Goal: Use online tool/utility: Utilize a website feature to perform a specific function

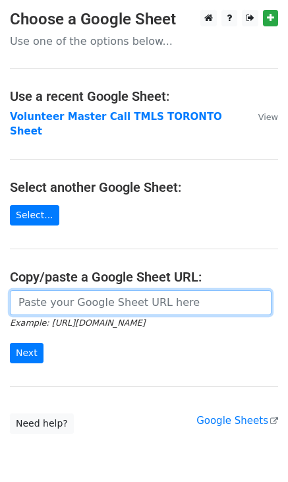
click at [146, 290] on input "url" at bounding box center [141, 302] width 262 height 25
paste input "https://docs.google.com/spreadsheets/d/1mmAjd7fJ6Hs8S6nwPYjenCkpgiDqbOTxrN1C9dc…"
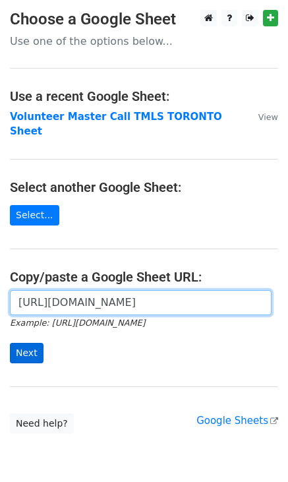
type input "https://docs.google.com/spreadsheets/d/1mmAjd7fJ6Hs8S6nwPYjenCkpgiDqbOTxrN1C9dc…"
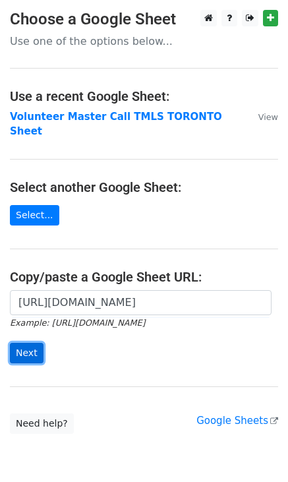
click at [26, 343] on input "Next" at bounding box center [27, 353] width 34 height 20
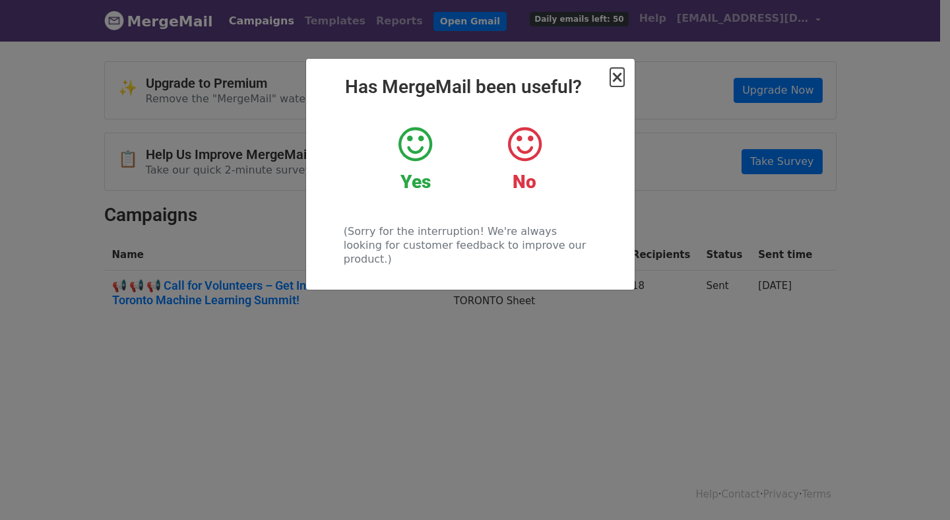
click at [617, 78] on span "×" at bounding box center [616, 77] width 13 height 18
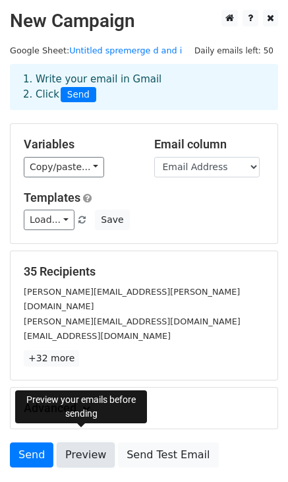
click at [82, 443] on link "Preview" at bounding box center [86, 455] width 58 height 25
click at [92, 443] on link "Preview" at bounding box center [86, 455] width 58 height 25
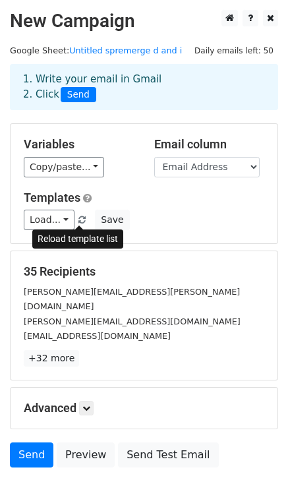
click at [79, 219] on span at bounding box center [82, 220] width 7 height 9
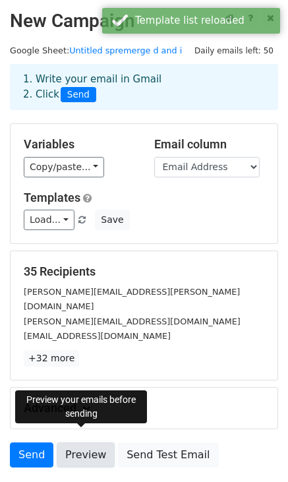
click at [97, 443] on link "Preview" at bounding box center [86, 455] width 58 height 25
